Goal: Navigation & Orientation: Go to known website

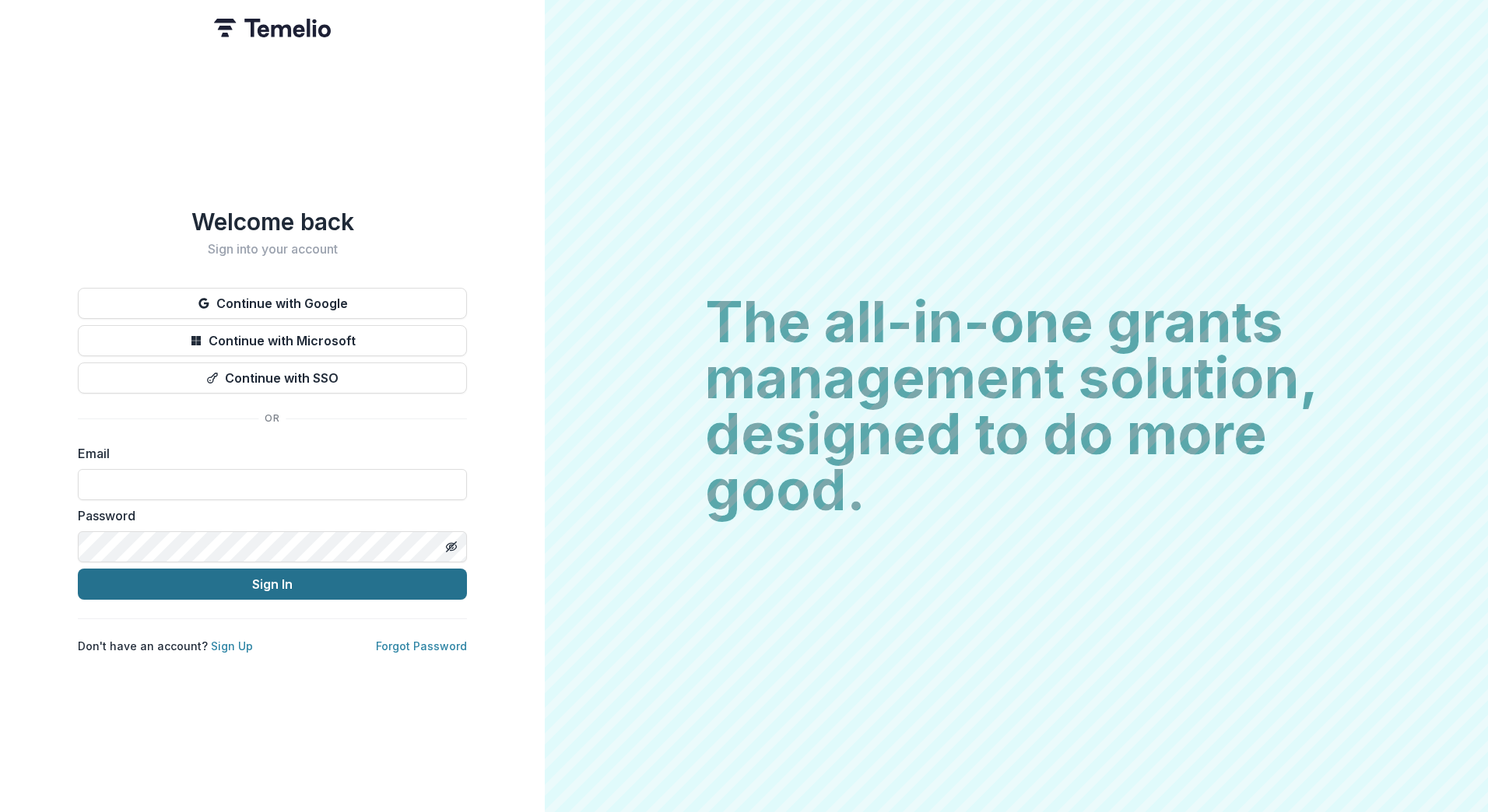
type input "**********"
click at [272, 575] on button "Sign In" at bounding box center [273, 584] width 389 height 31
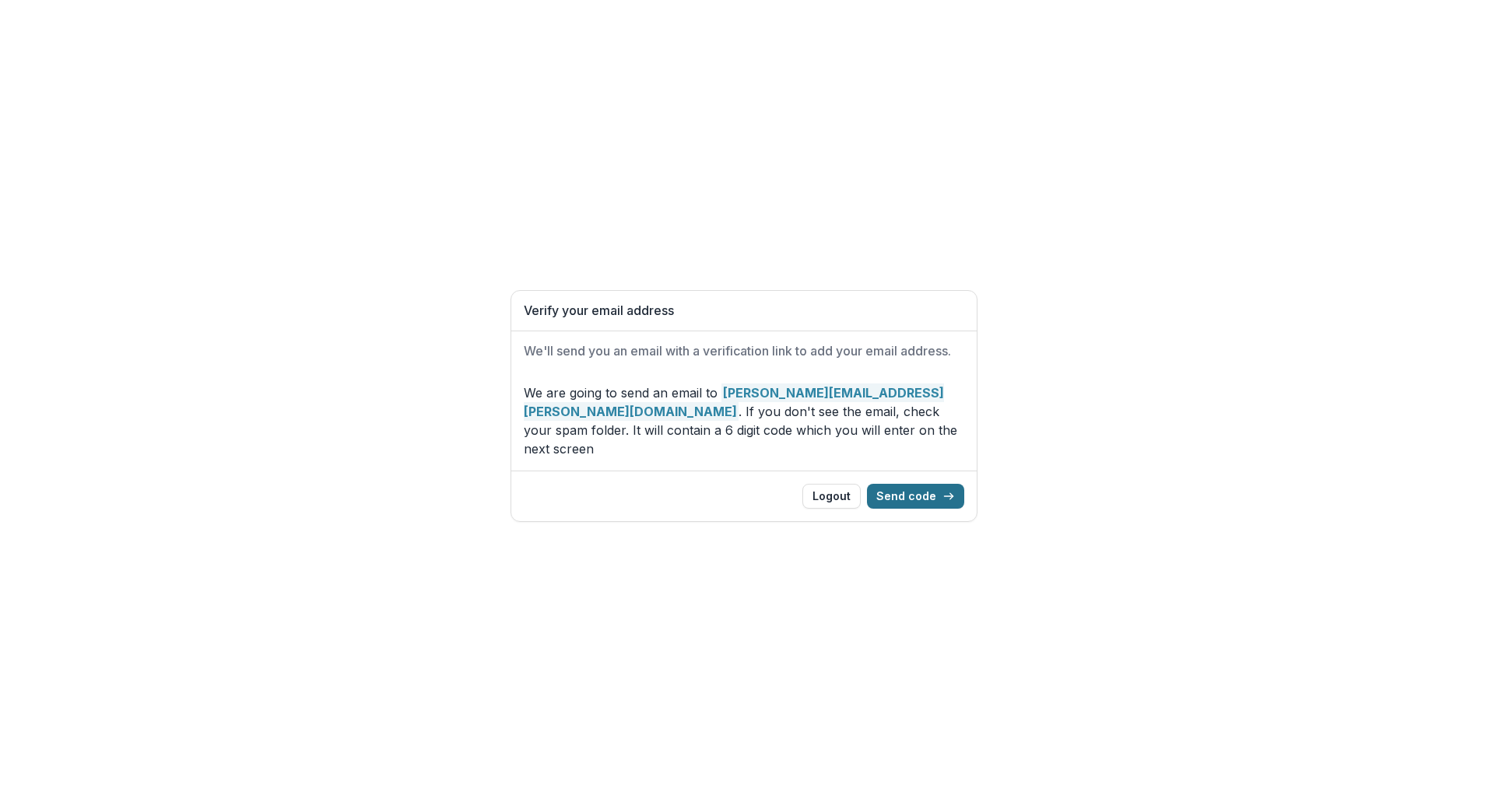
click at [905, 489] on button "Send code" at bounding box center [916, 496] width 97 height 25
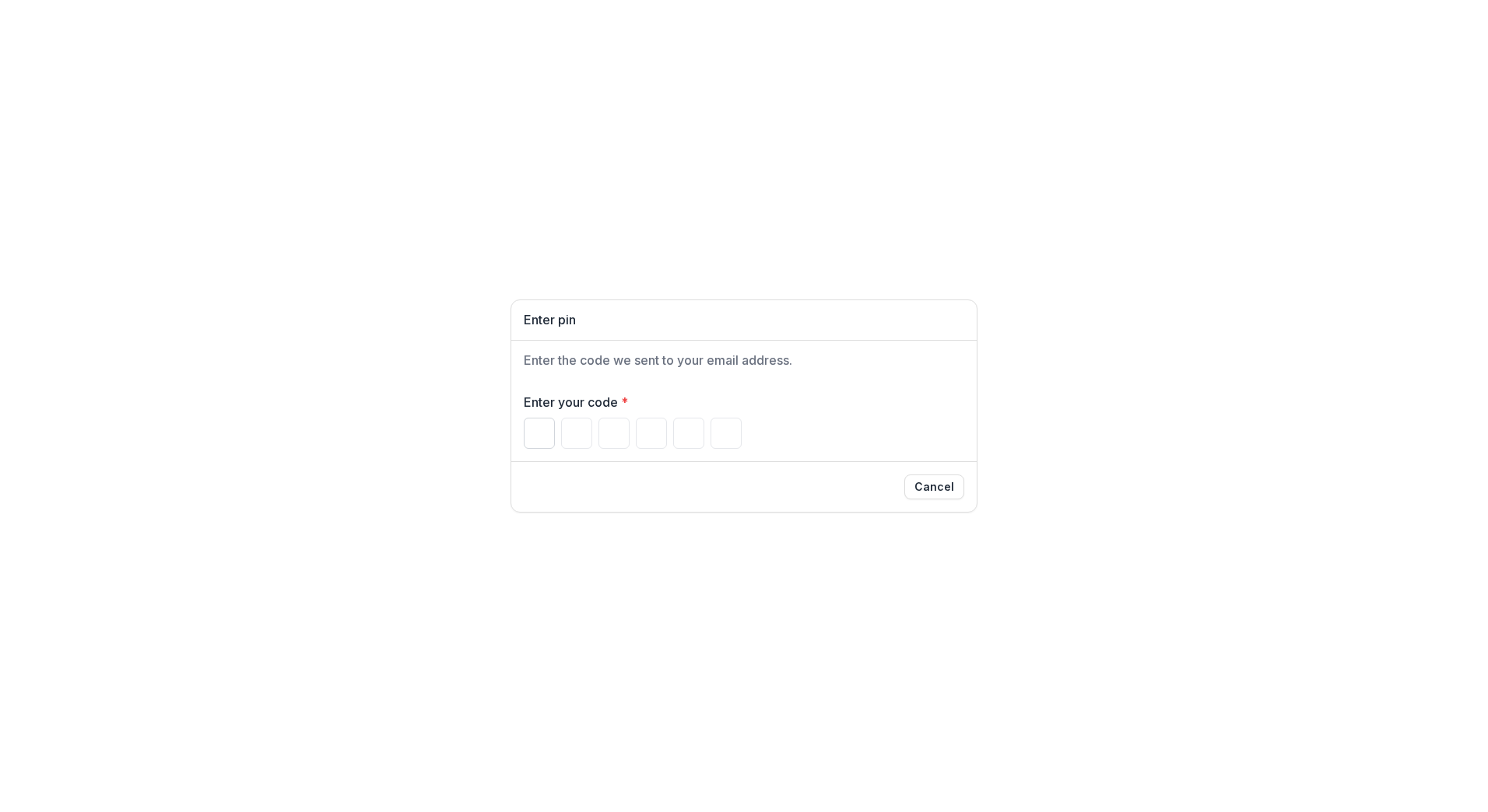
click at [529, 430] on input "Please enter your pin code" at bounding box center [539, 433] width 31 height 31
type input "*"
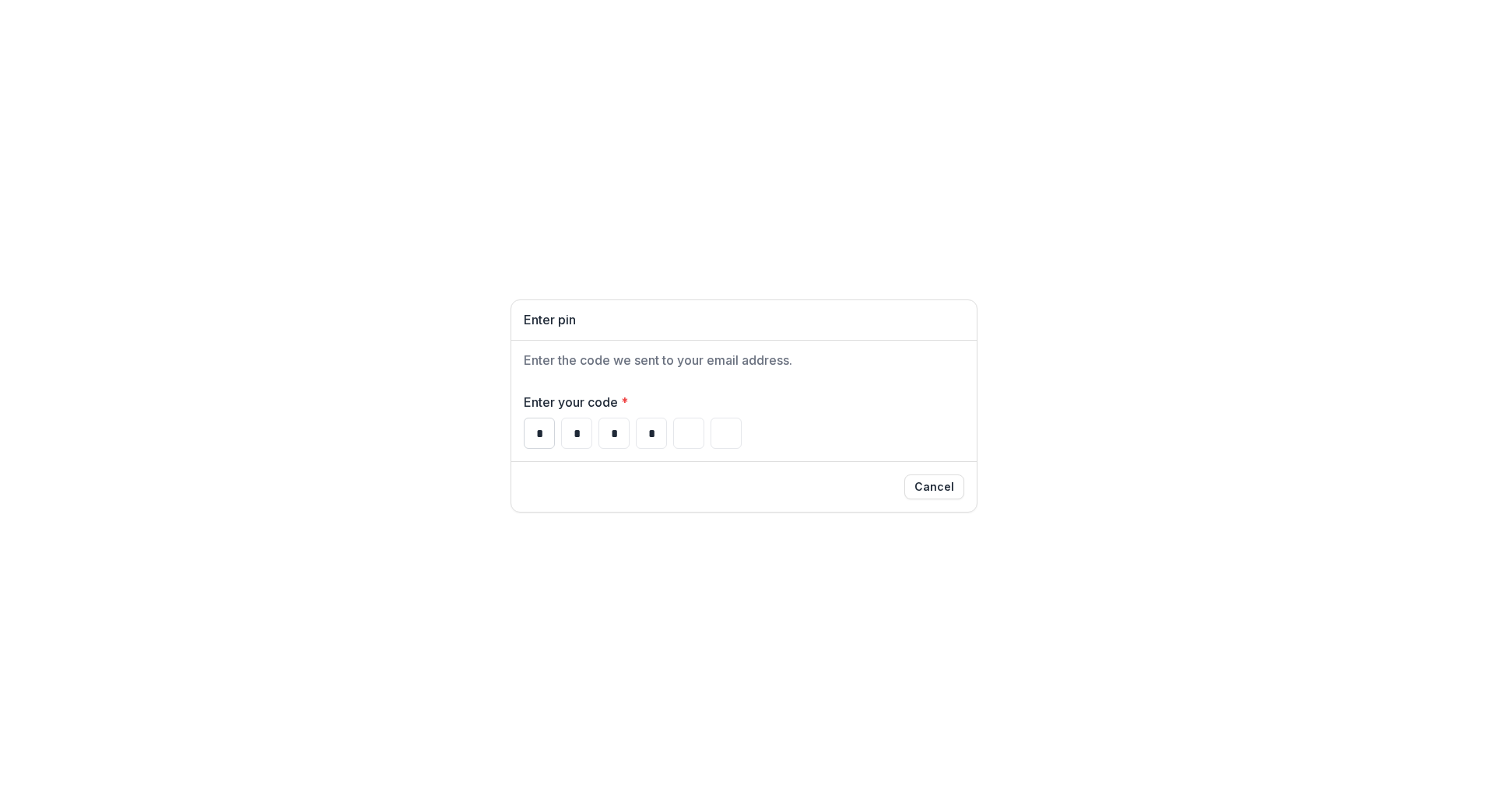
type input "*"
